Goal: Task Accomplishment & Management: Manage account settings

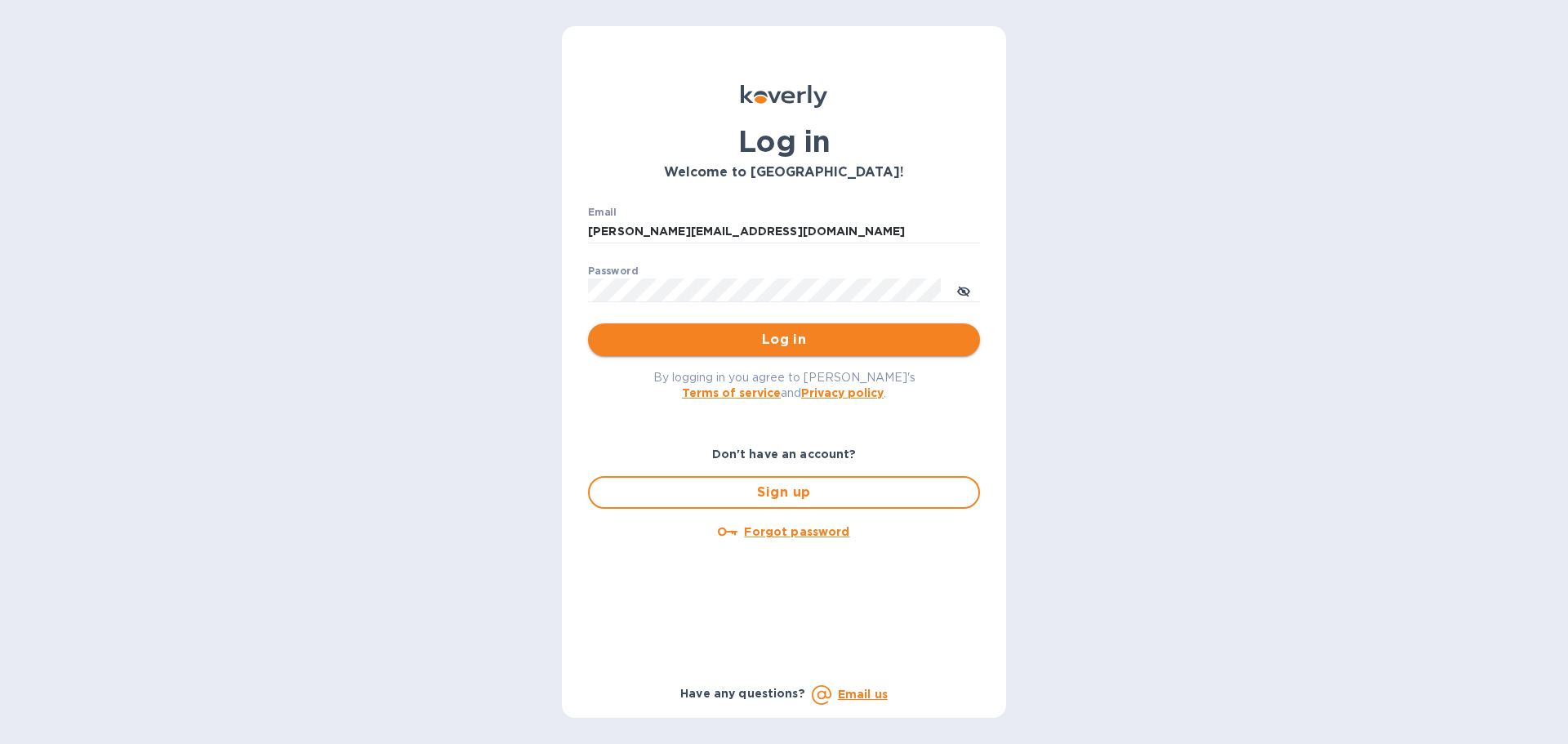
click at [778, 342] on span "Log in" at bounding box center [784, 340] width 366 height 20
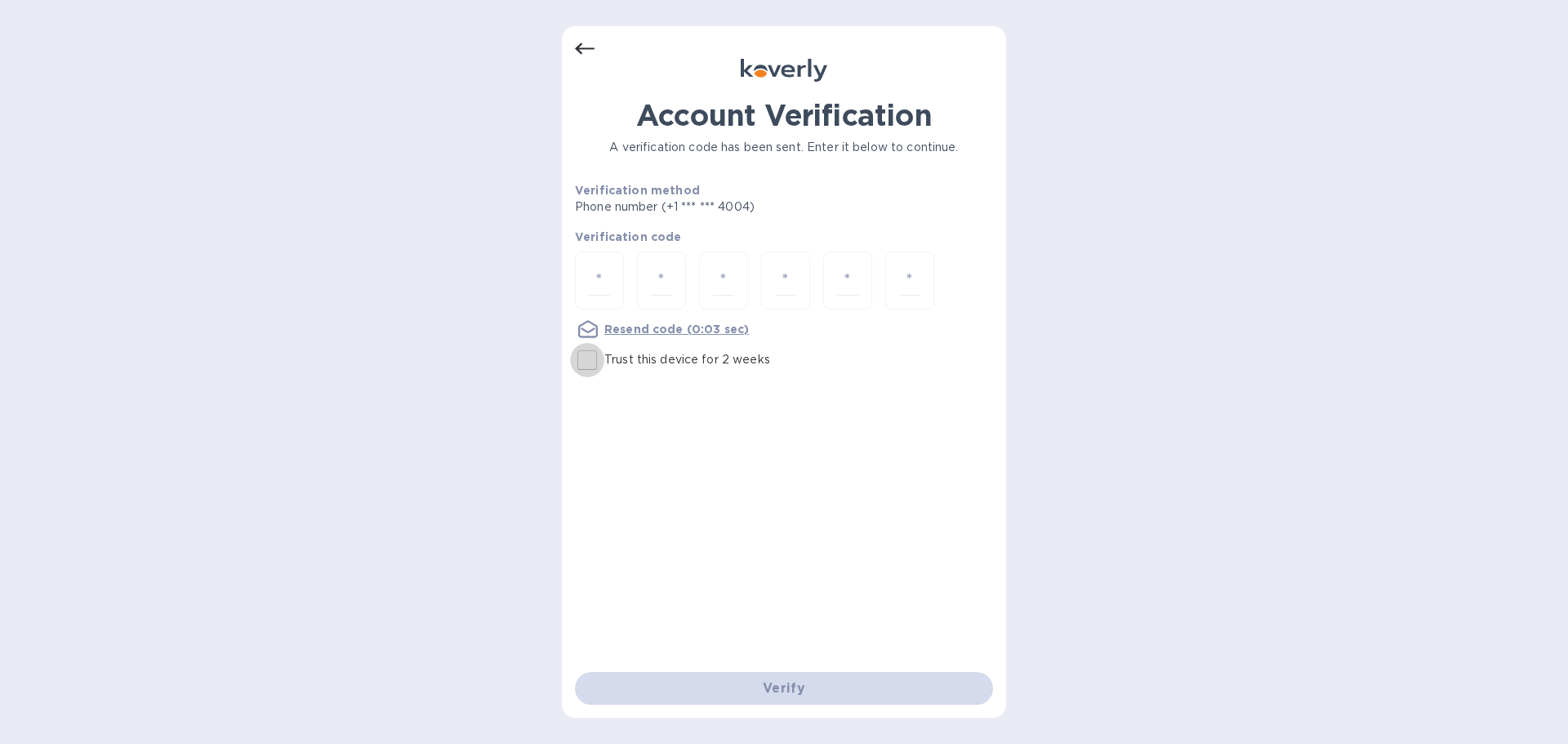
click at [589, 363] on input "Trust this device for 2 weeks" at bounding box center [587, 360] width 35 height 35
checkbox input "true"
click at [599, 286] on input "number" at bounding box center [599, 280] width 21 height 30
type input "6"
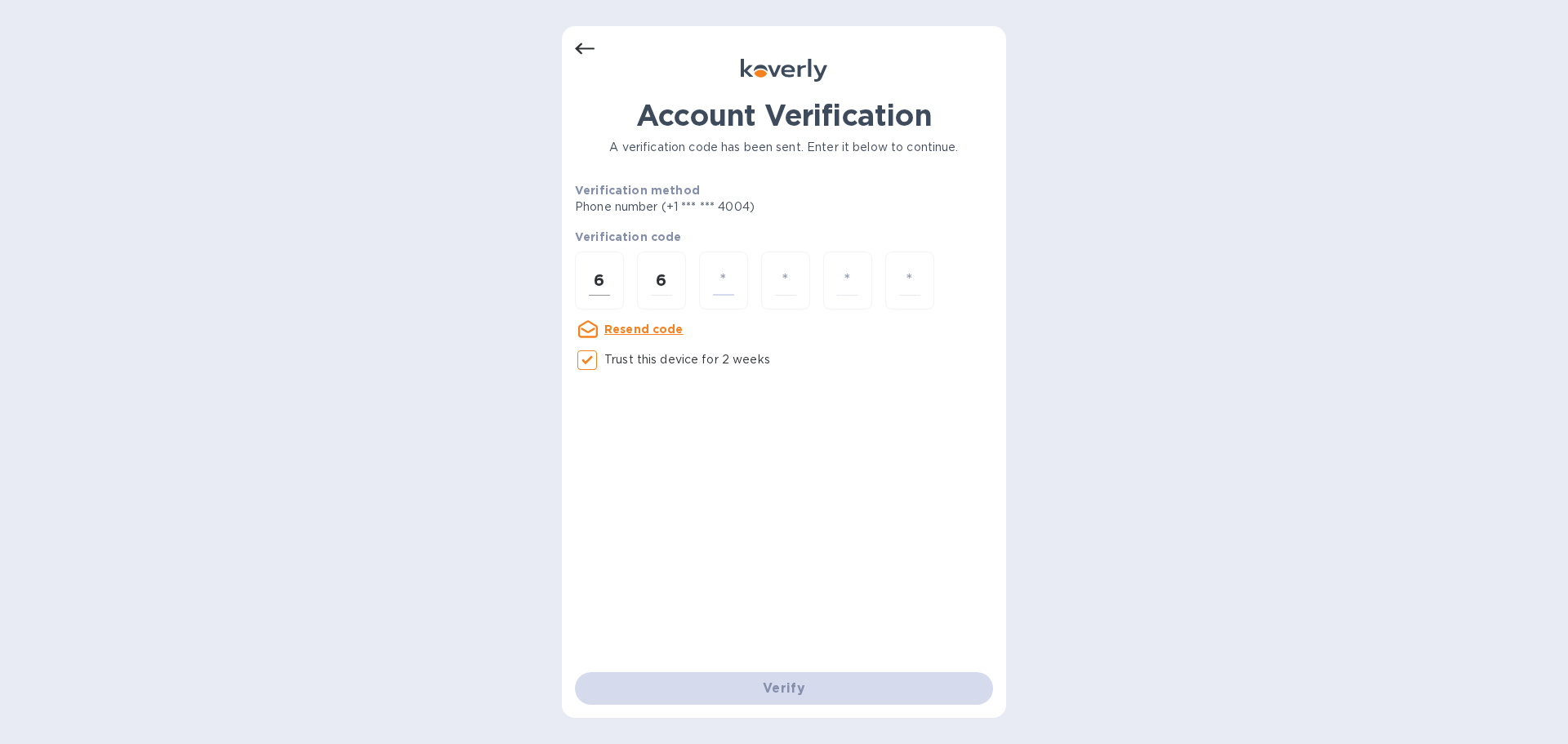
type input "6"
type input "4"
type input "3"
type input "0"
